Goal: Information Seeking & Learning: Learn about a topic

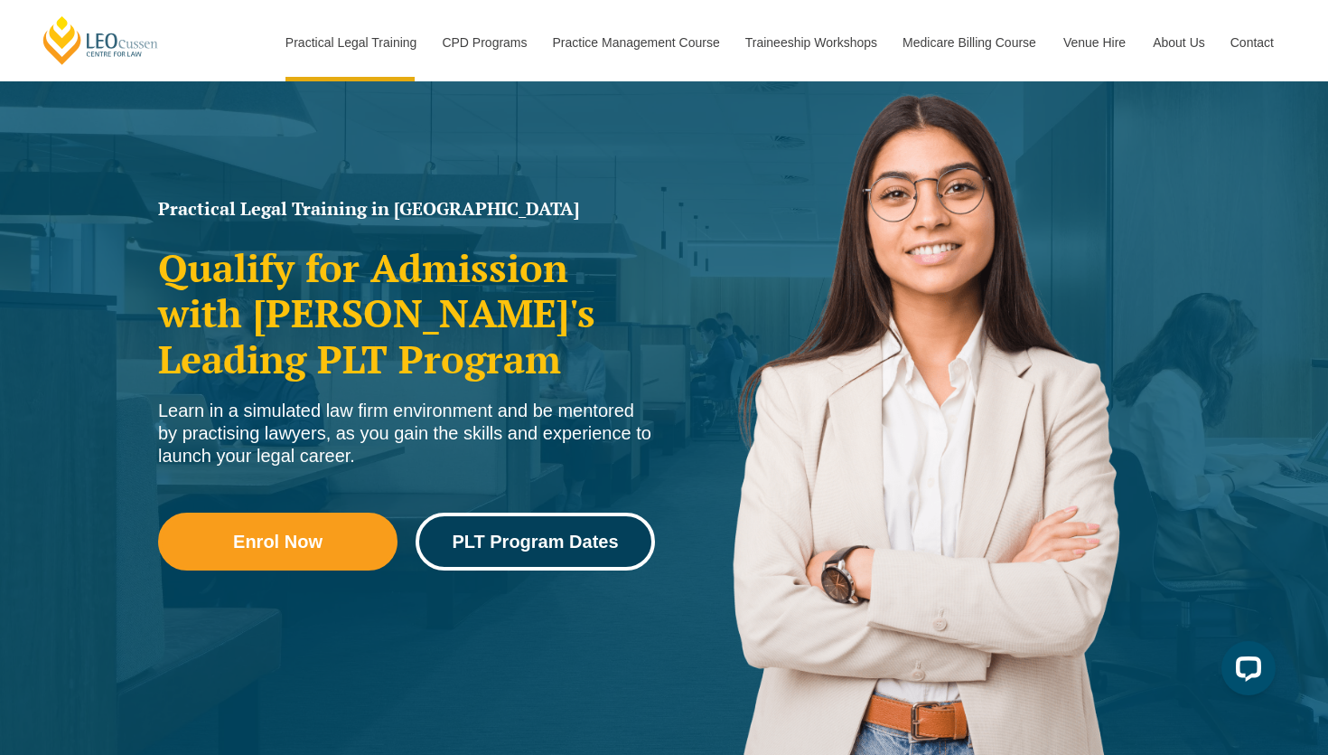
click at [594, 532] on span "PLT Program Dates" at bounding box center [535, 541] width 166 height 18
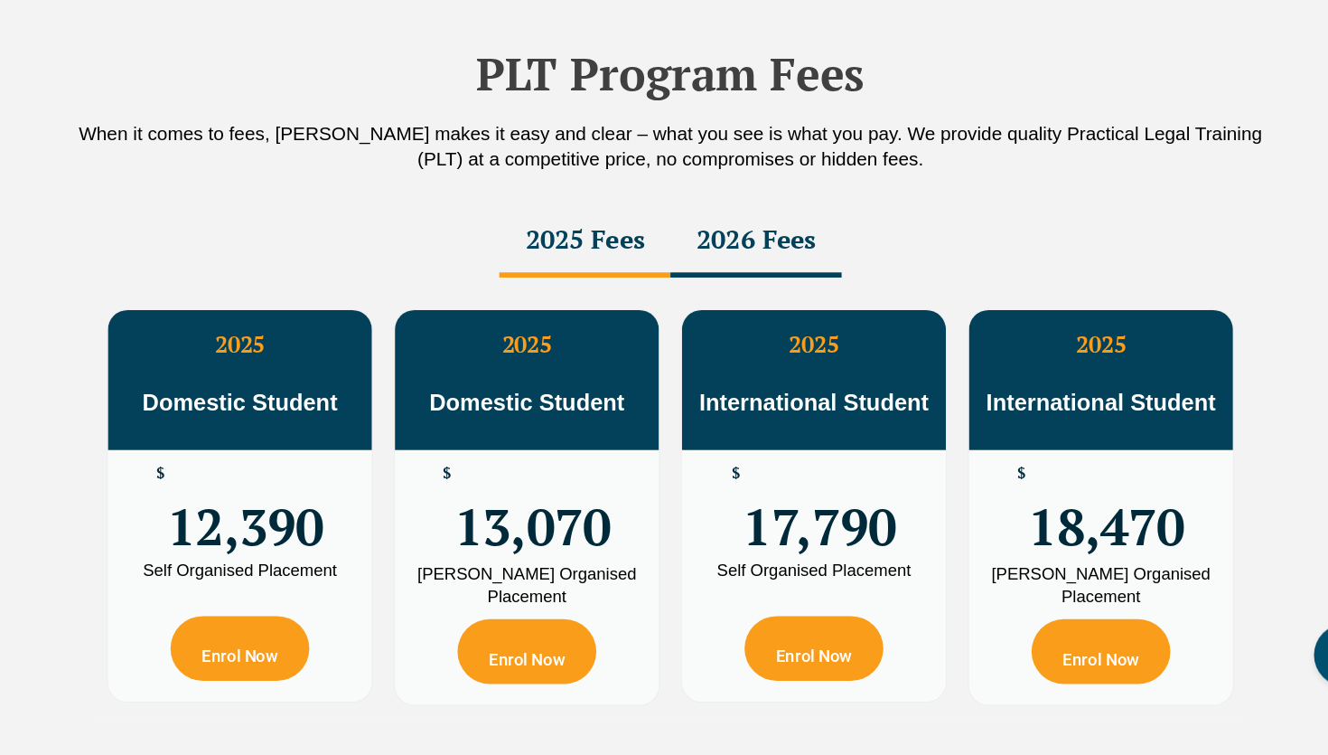
scroll to position [3088, 0]
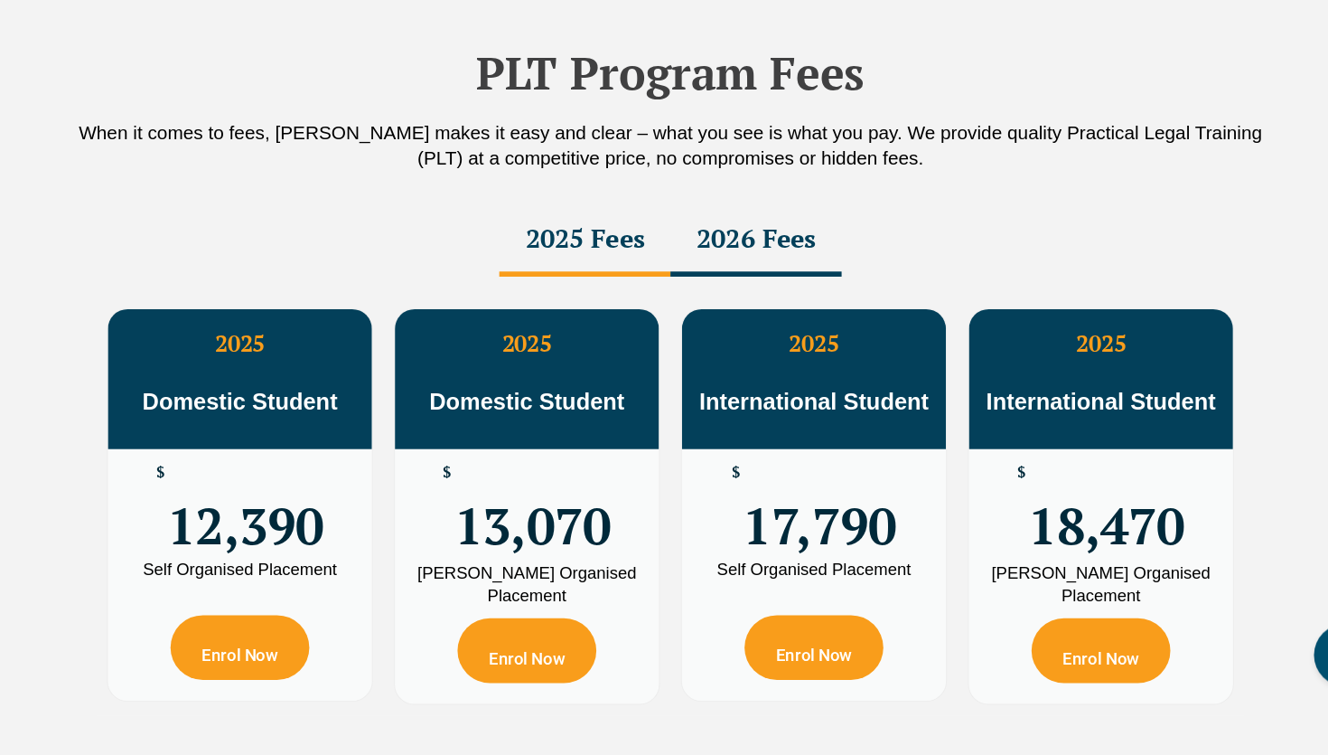
click at [322, 574] on span "12,390" at bounding box center [297, 538] width 136 height 70
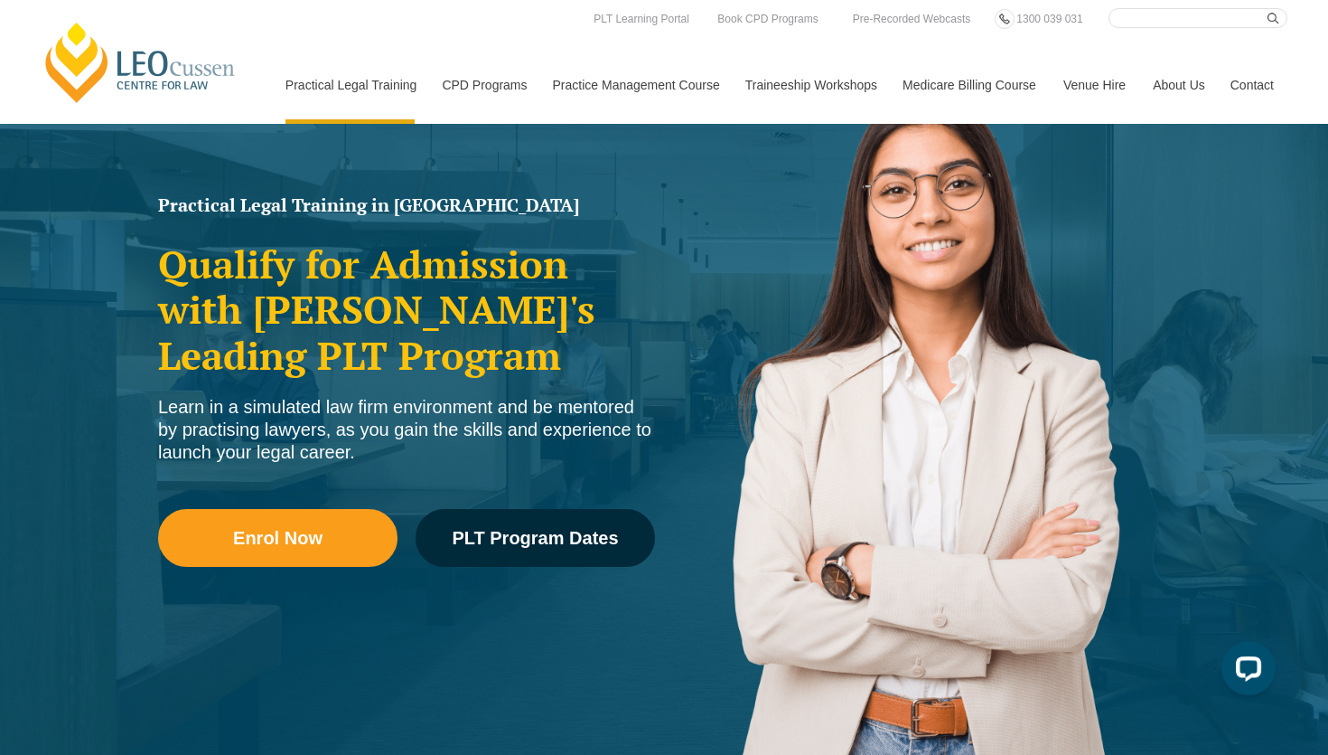
scroll to position [136, 0]
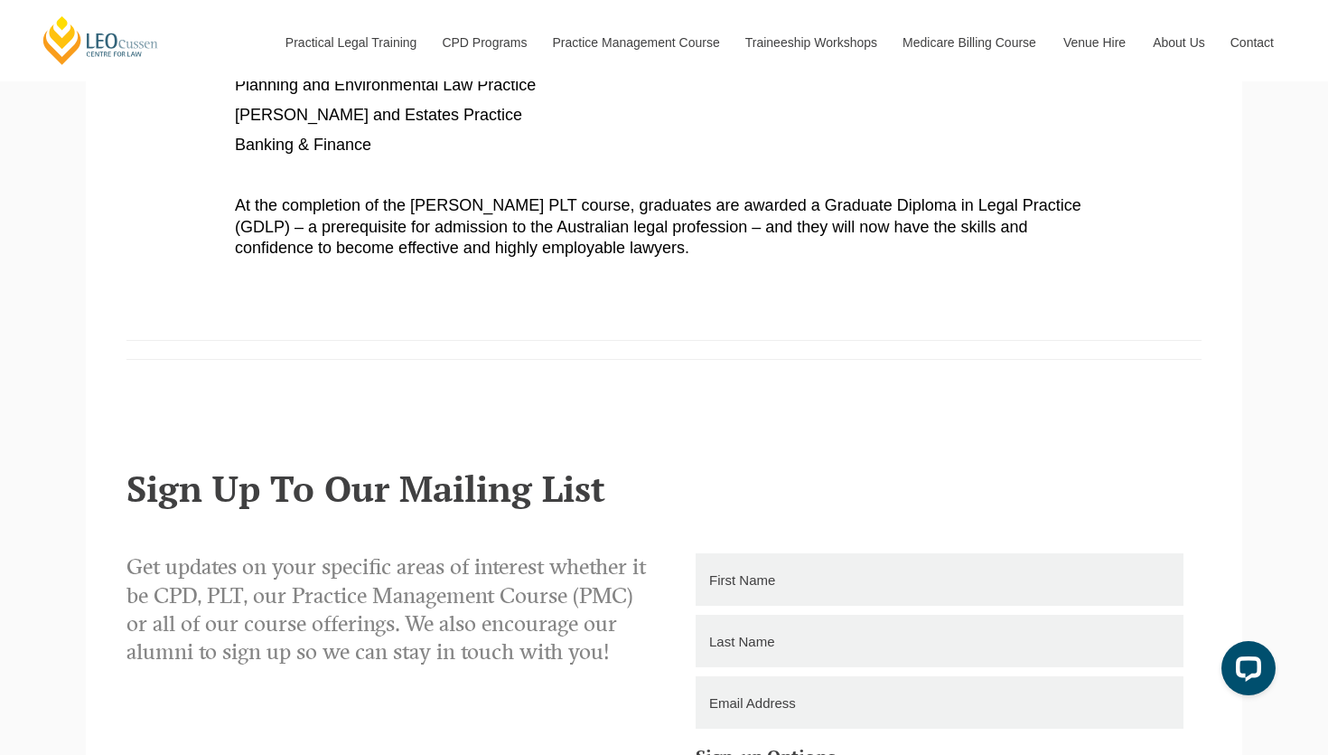
scroll to position [1679, 0]
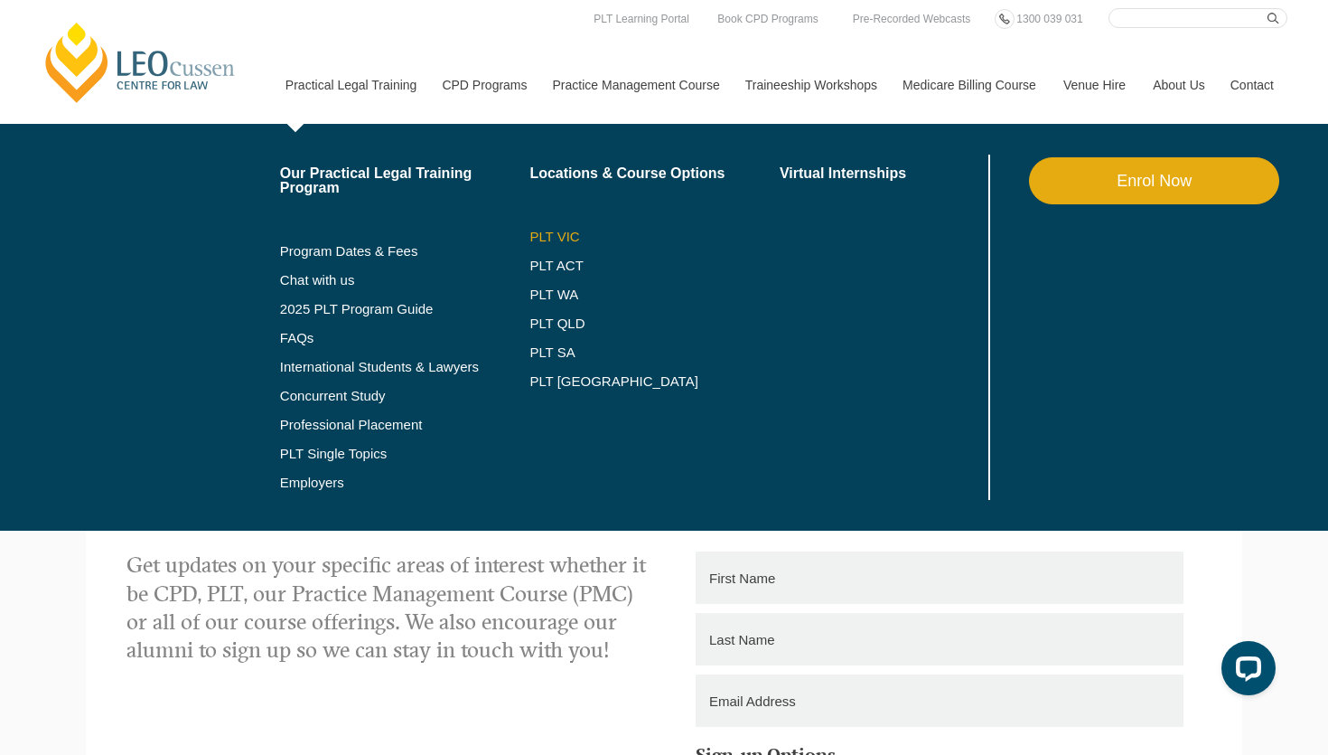
click at [530, 233] on link "PLT VIC" at bounding box center [655, 237] width 250 height 14
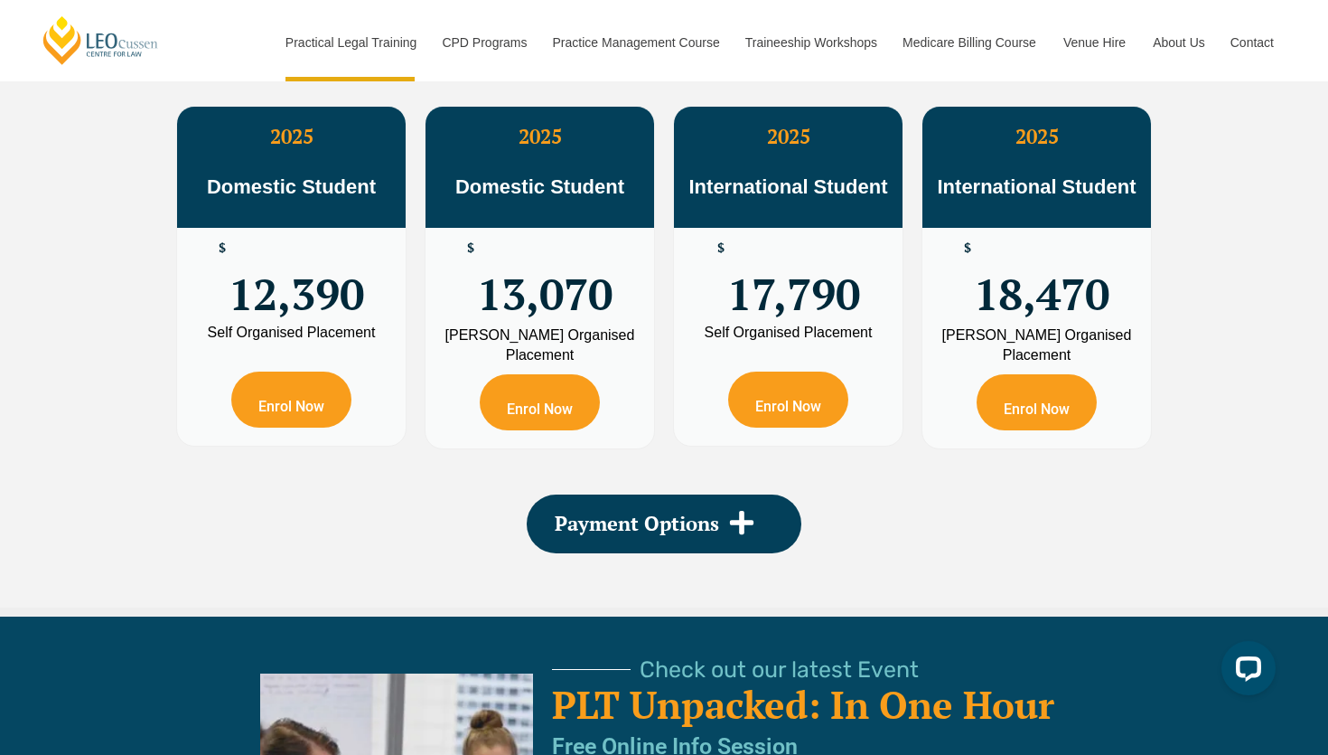
scroll to position [3343, 0]
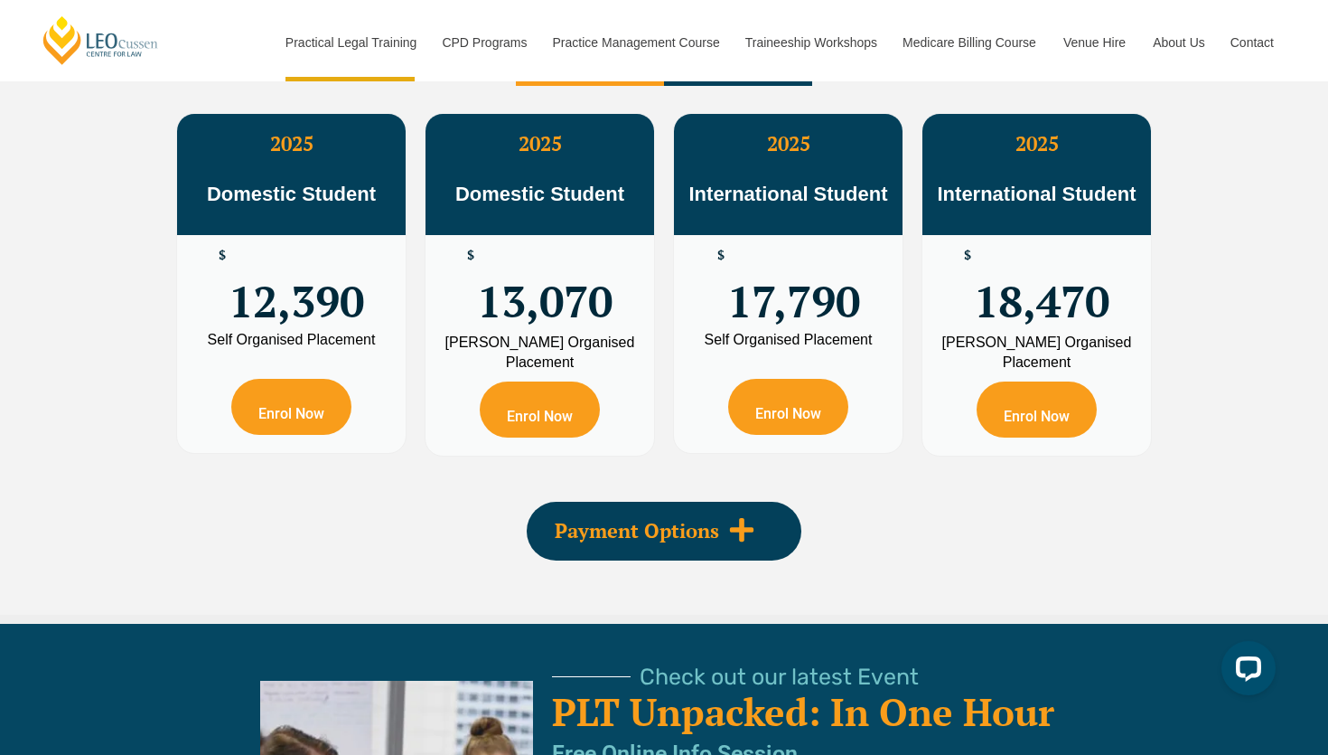
click at [708, 531] on span "Payment Options" at bounding box center [637, 531] width 164 height 20
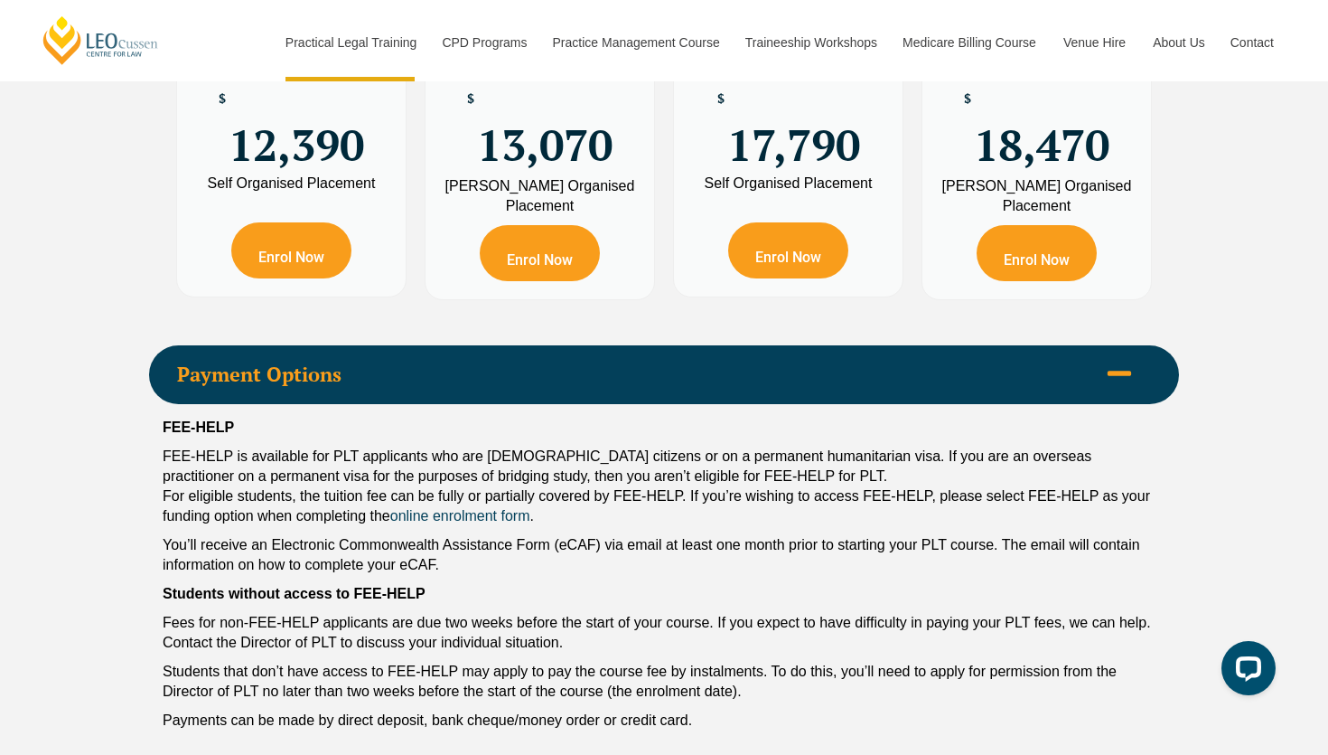
scroll to position [3502, 0]
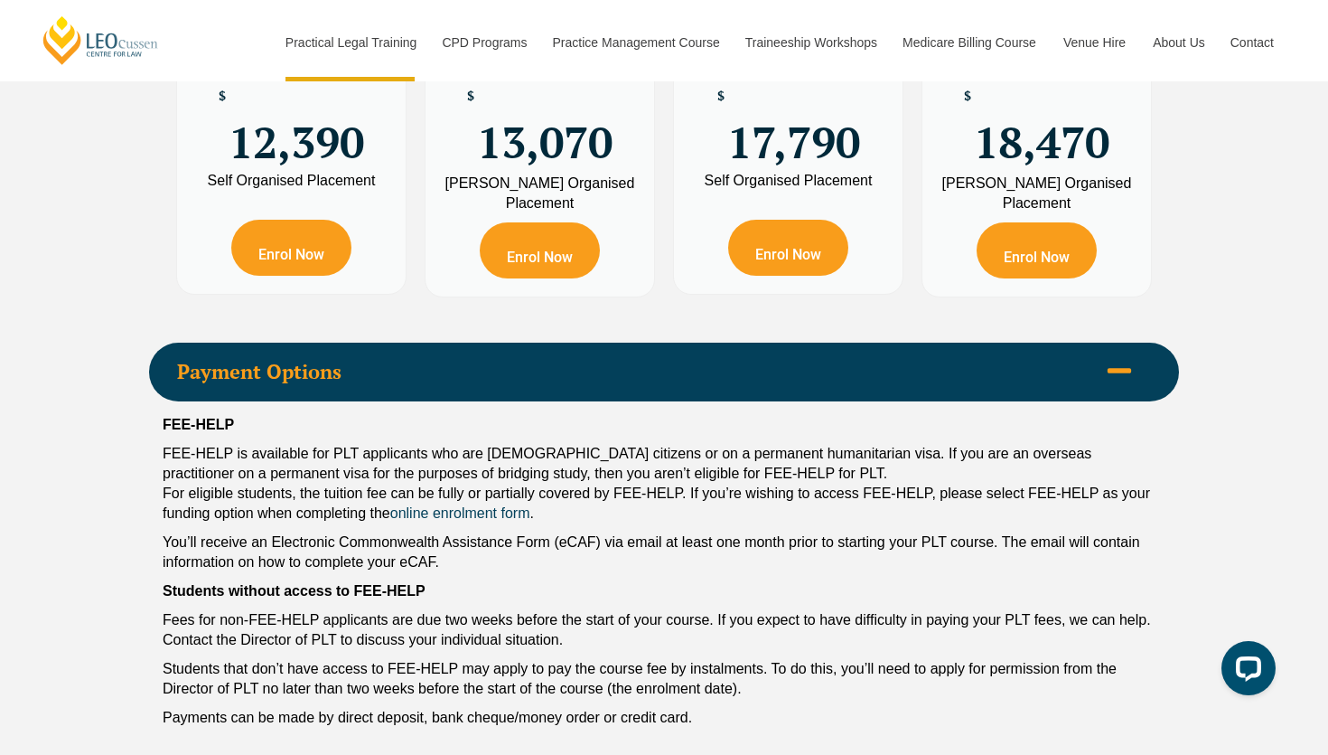
click at [575, 540] on p "You’ll receive an Electronic Commonwealth Assistance Form (eCAF) via email at l…" at bounding box center [664, 552] width 1003 height 40
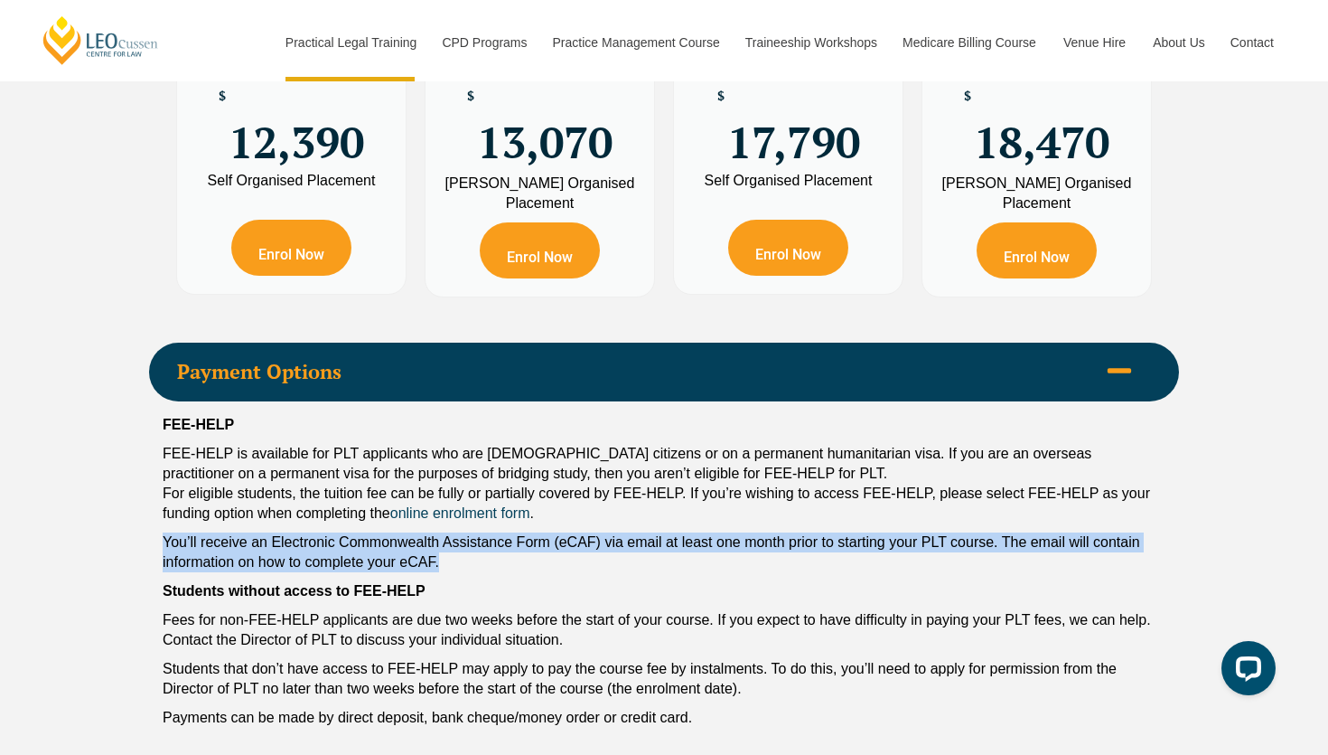
click at [575, 540] on p "You’ll receive an Electronic Commonwealth Assistance Form (eCAF) via email at l…" at bounding box center [664, 552] width 1003 height 40
